Goal: Find specific fact: Find specific fact

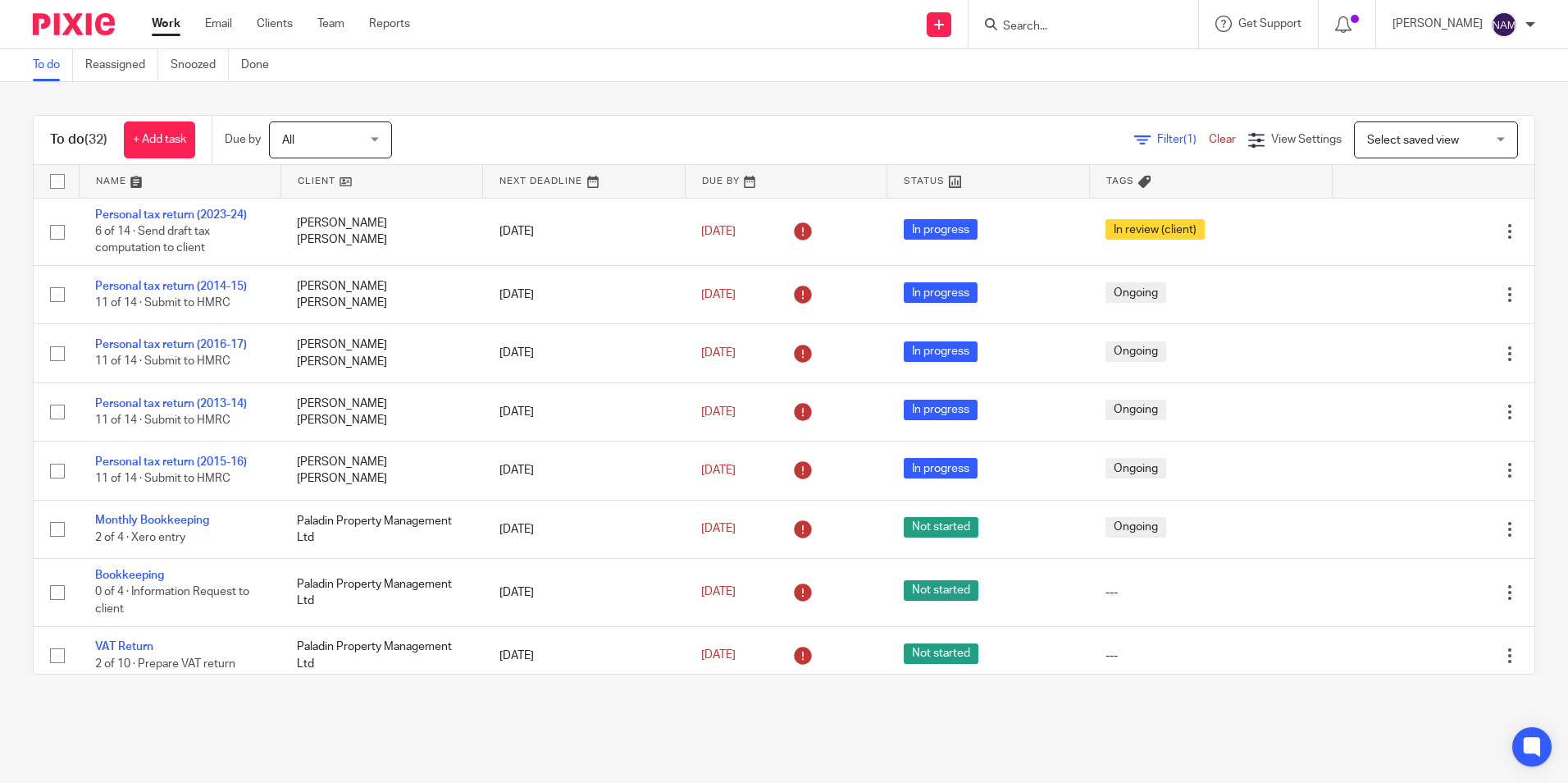
click at [1022, 18] on form at bounding box center [1089, 24] width 175 height 21
click at [1002, 20] on input "Search" at bounding box center [1075, 27] width 147 height 15
click at [1002, 26] on input "Search" at bounding box center [1075, 27] width 147 height 15
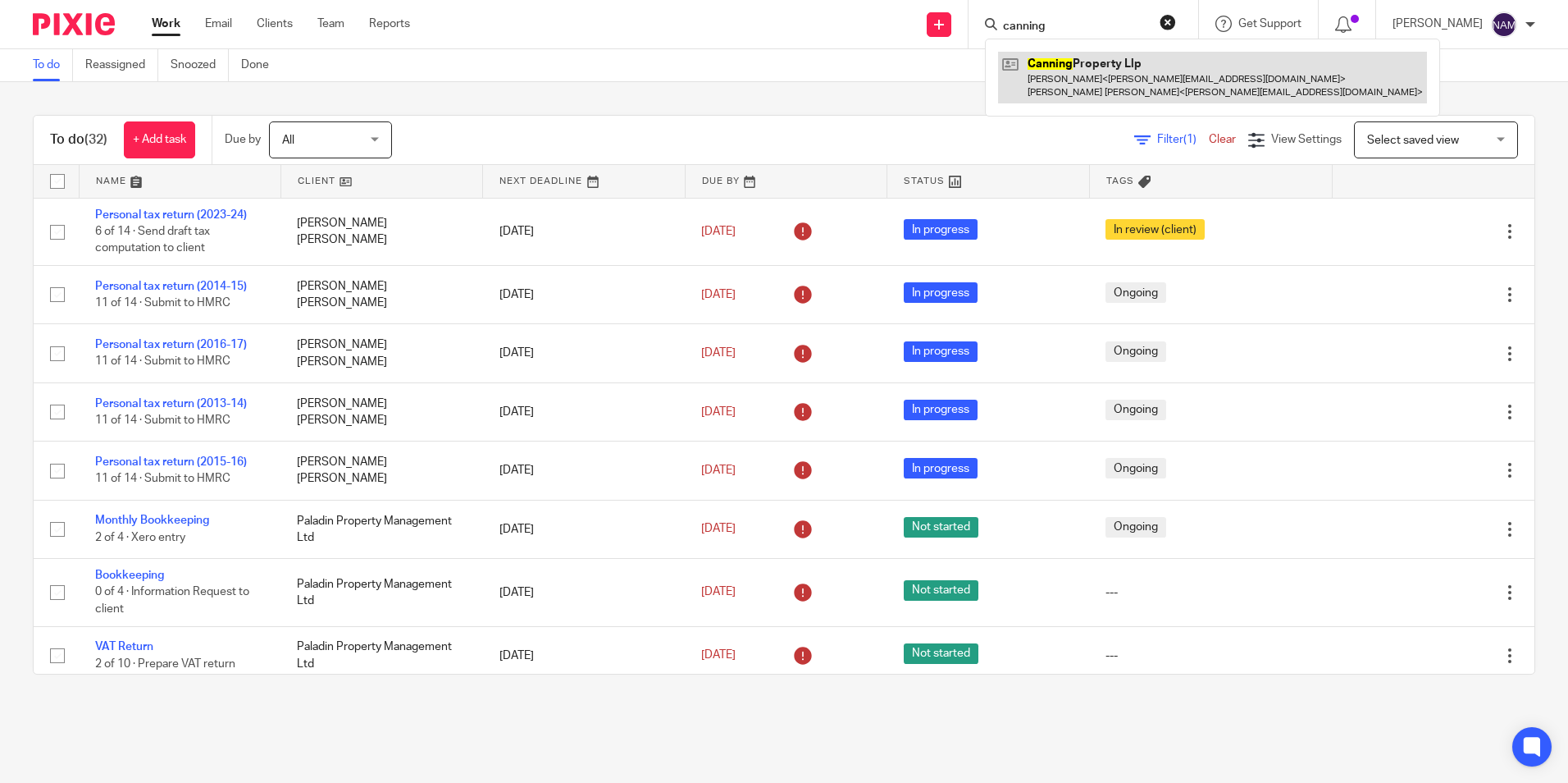
type input "canning"
click at [1083, 84] on link at bounding box center [1213, 76] width 429 height 50
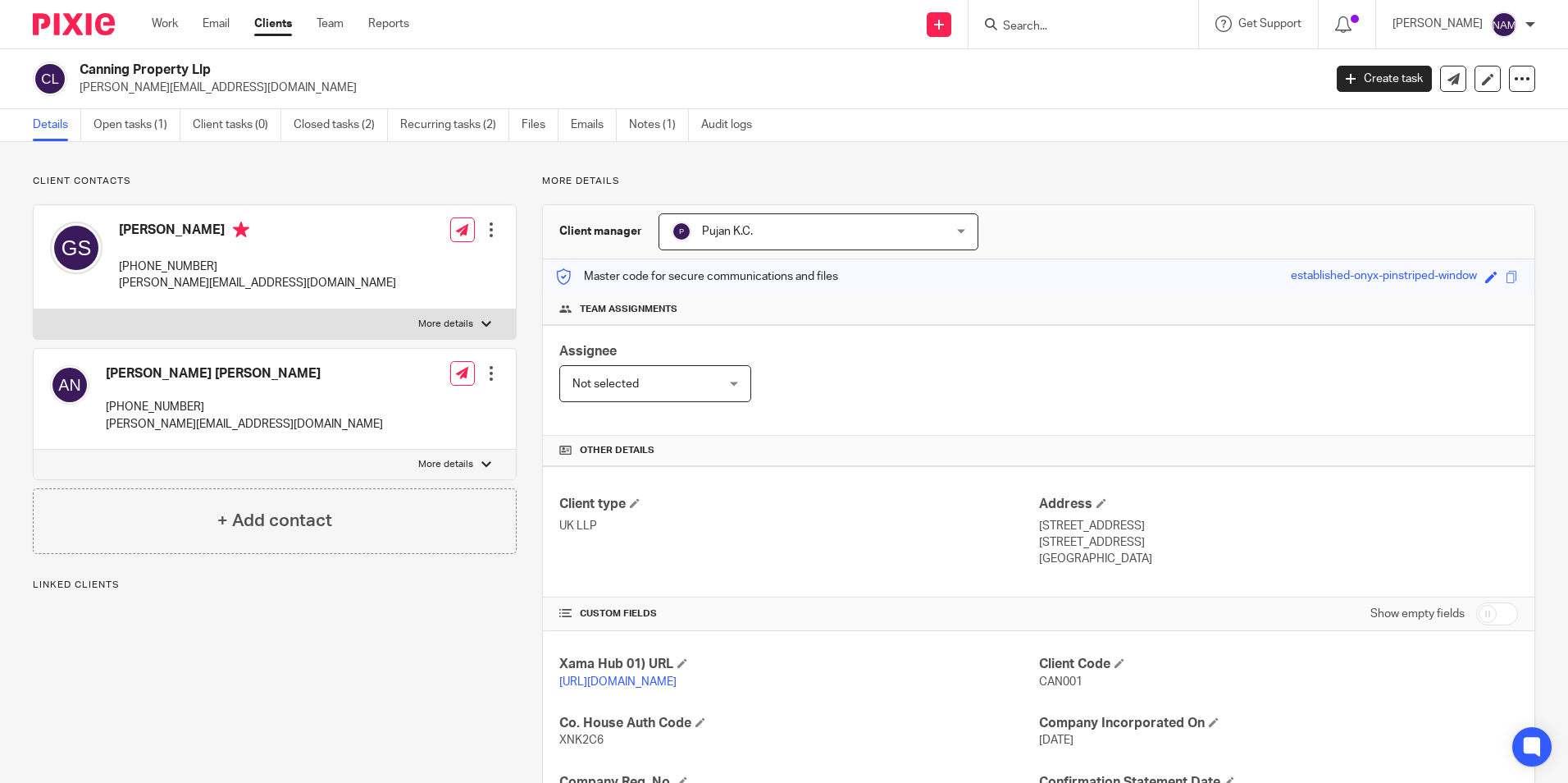
scroll to position [218, 0]
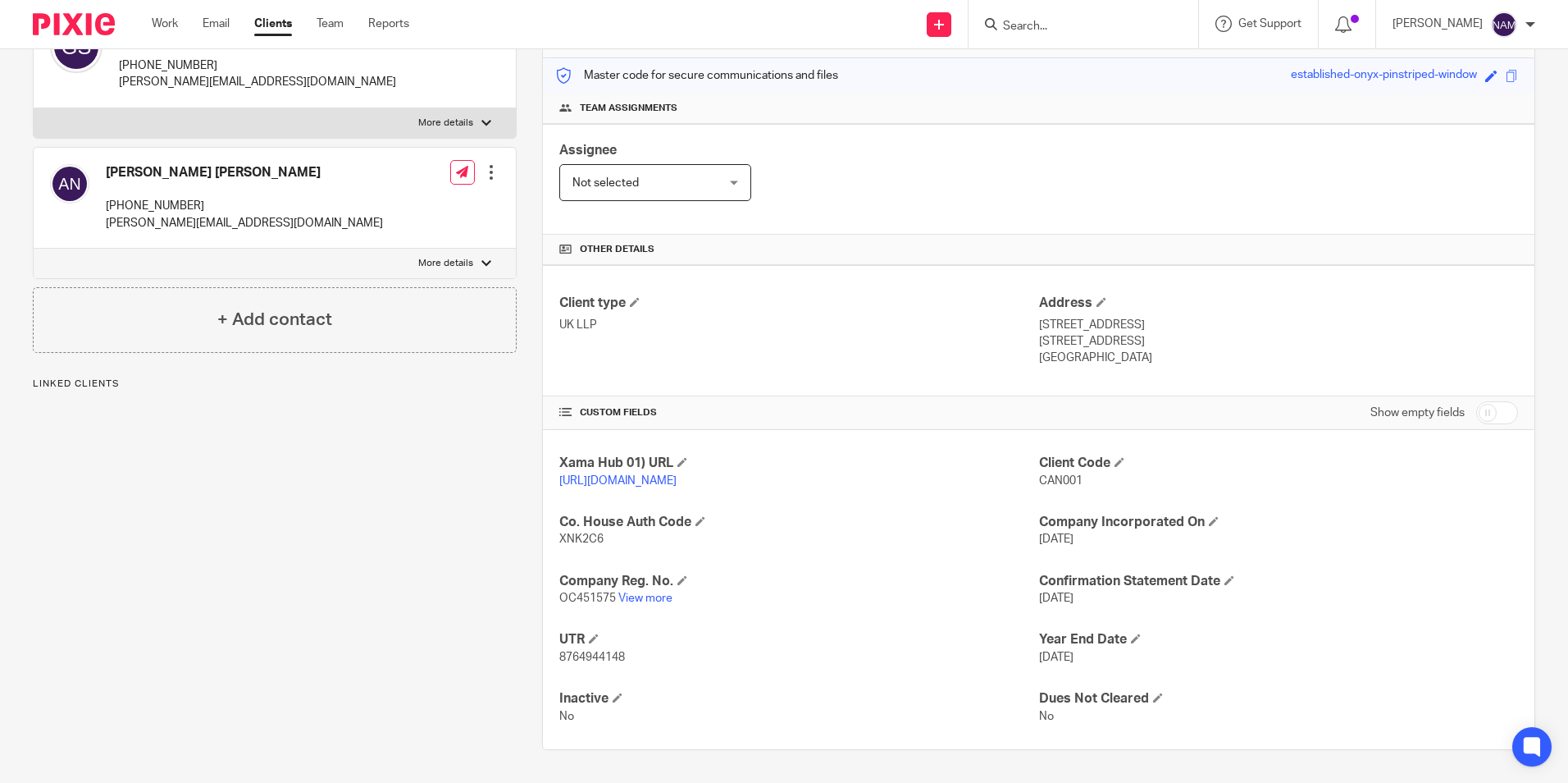
drag, startPoint x: 1029, startPoint y: 303, endPoint x: 1080, endPoint y: 346, distance: 66.7
click at [1080, 346] on div "Client type UK LLP Address [STREET_ADDRESS] [STREET_ADDRESS] [GEOGRAPHIC_DATA]" at bounding box center [1039, 331] width 992 height 132
click at [1079, 349] on p "[GEOGRAPHIC_DATA]" at bounding box center [1279, 357] width 479 height 17
drag, startPoint x: 1080, startPoint y: 348, endPoint x: 1029, endPoint y: 308, distance: 64.8
click at [1029, 308] on div "Client type UK LLP Address [STREET_ADDRESS] [STREET_ADDRESS] [GEOGRAPHIC_DATA]" at bounding box center [1039, 331] width 992 height 132
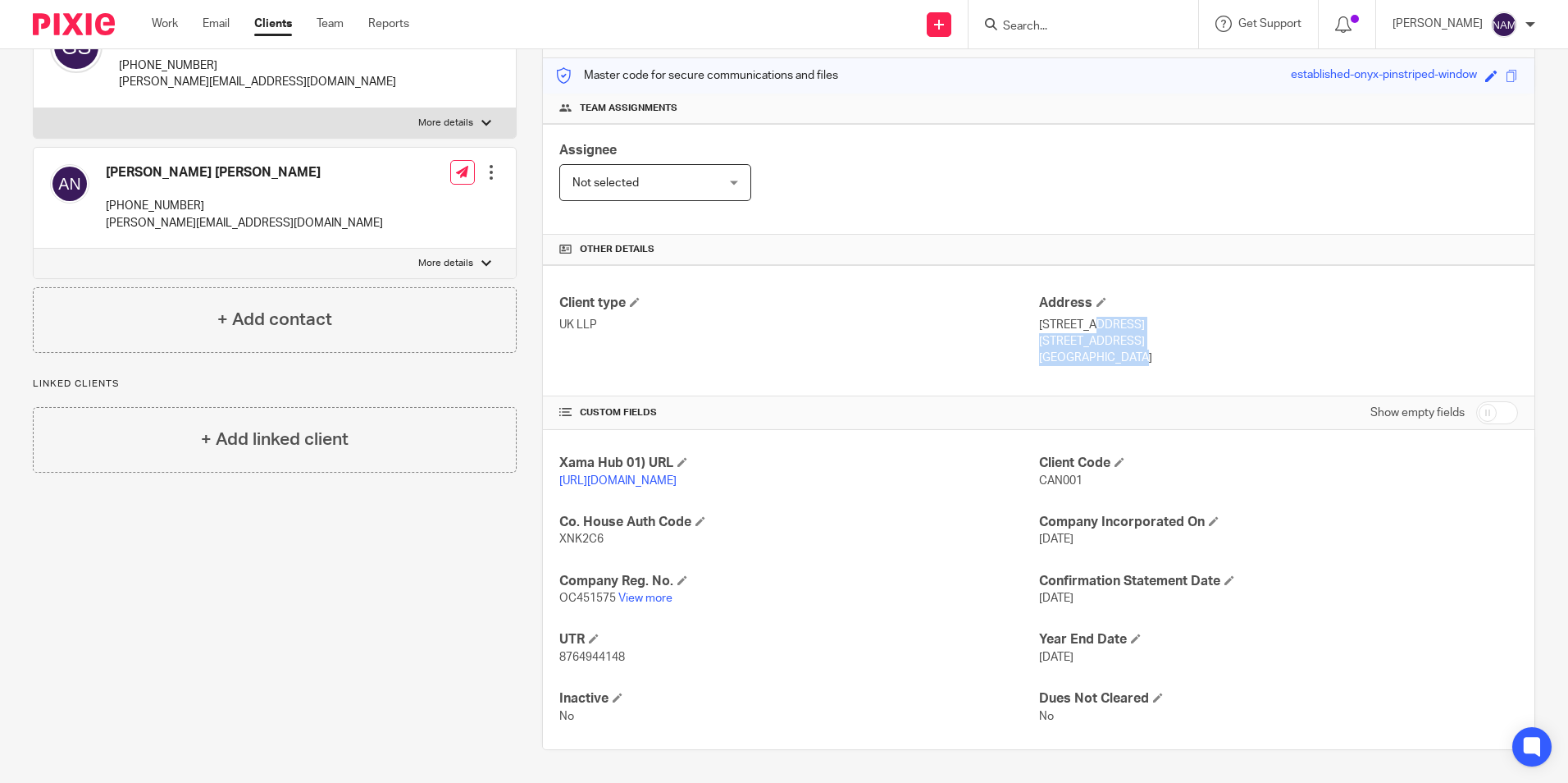
copy div "[STREET_ADDRESS]"
